Goal: Find contact information: Obtain details needed to contact an individual or organization

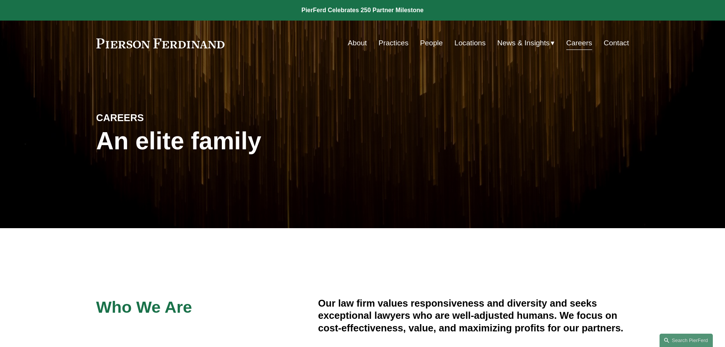
click at [359, 45] on link "About" at bounding box center [357, 43] width 19 height 14
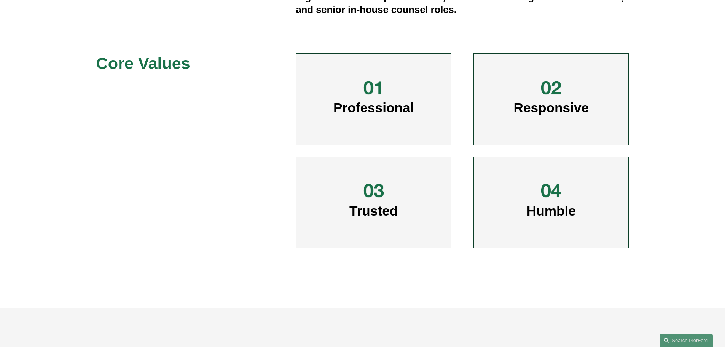
scroll to position [419, 0]
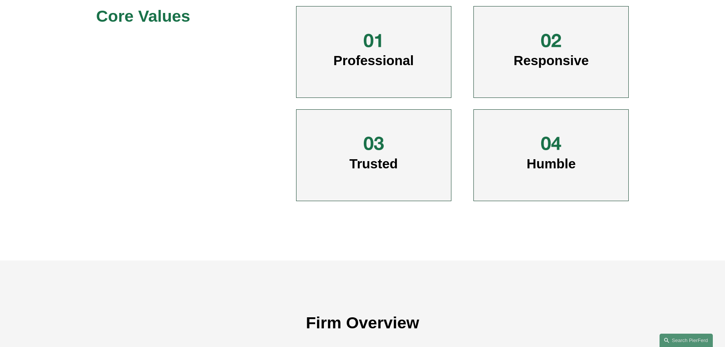
click at [372, 143] on div at bounding box center [373, 143] width 23 height 23
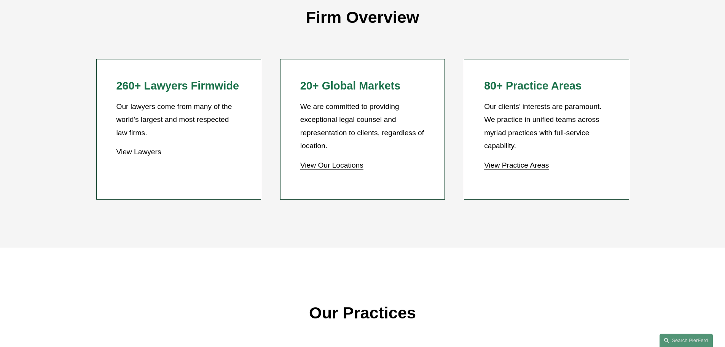
scroll to position [723, 0]
click at [347, 166] on link "View Our Locations" at bounding box center [331, 166] width 63 height 8
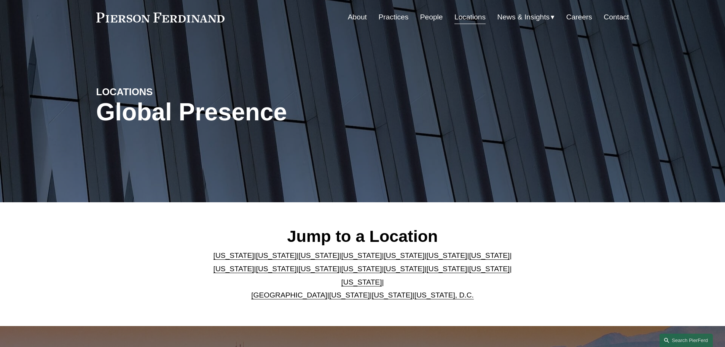
scroll to position [114, 0]
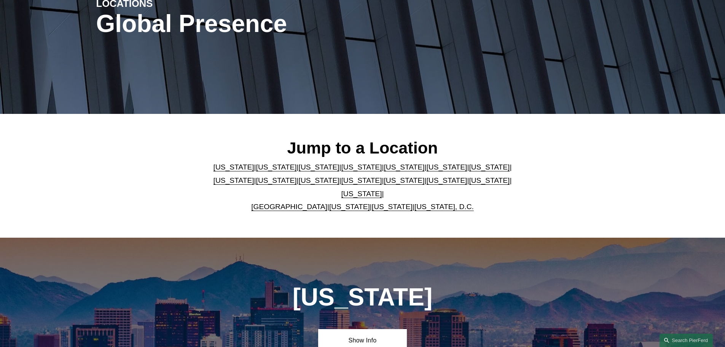
click at [442, 203] on link "[US_STATE], D.C." at bounding box center [444, 207] width 59 height 8
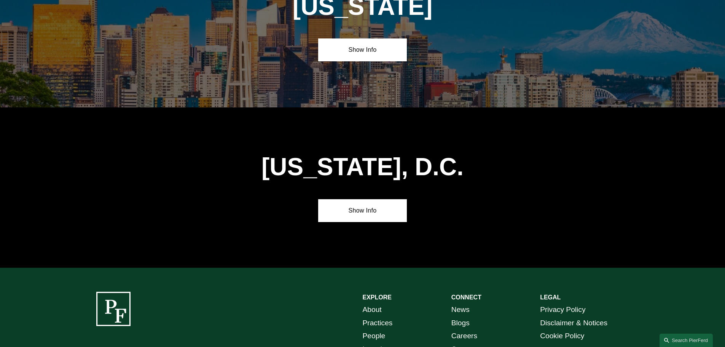
scroll to position [3221, 0]
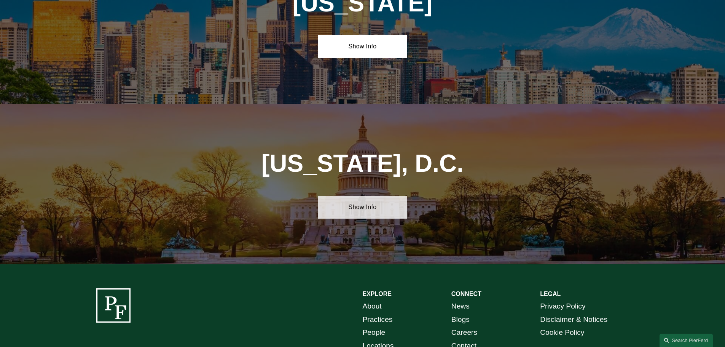
click at [363, 196] on link "Show Info" at bounding box center [362, 207] width 89 height 23
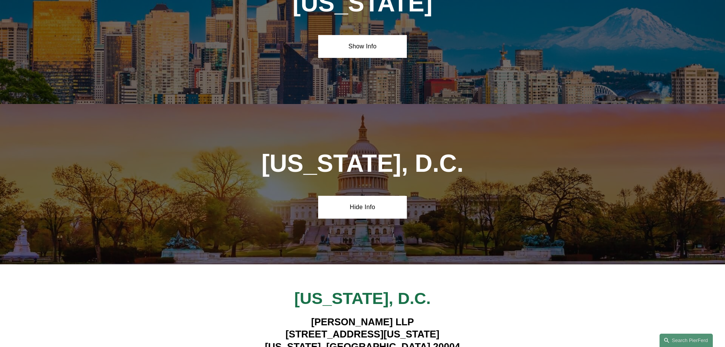
drag, startPoint x: 454, startPoint y: 243, endPoint x: 277, endPoint y: 241, distance: 176.7
click at [277, 316] on h4 "[PERSON_NAME][GEOGRAPHIC_DATA][STREET_ADDRESS][US_STATE][US_STATE]" at bounding box center [362, 334] width 311 height 37
copy h4 "[STREET_ADDRESS][US_STATE]"
